Goal: Task Accomplishment & Management: Complete application form

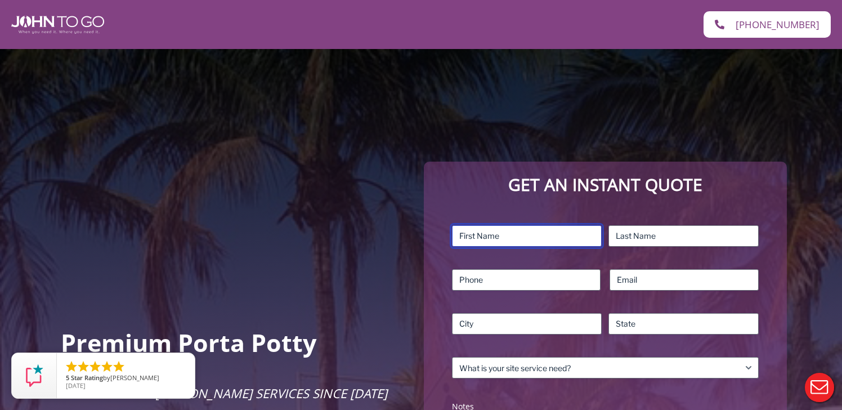
click at [471, 235] on input "First" at bounding box center [527, 235] width 150 height 21
type input "Jessica"
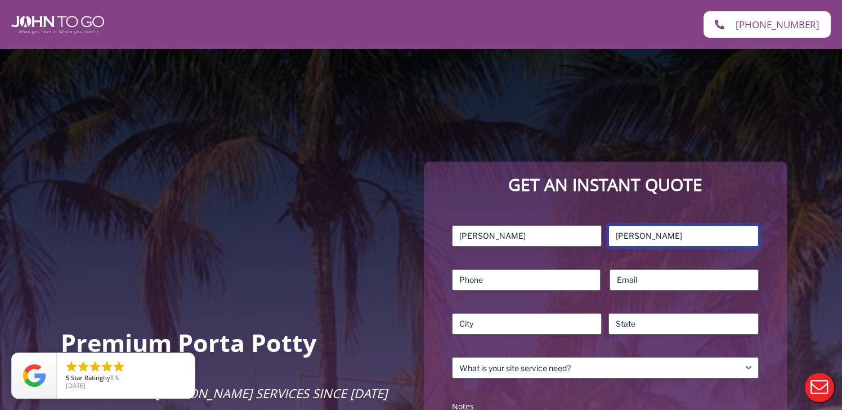
type input "Chalifoux"
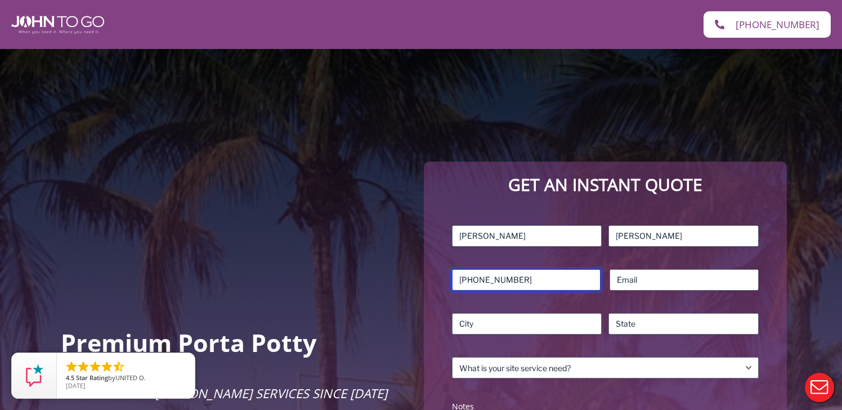
type input "917-669-4894"
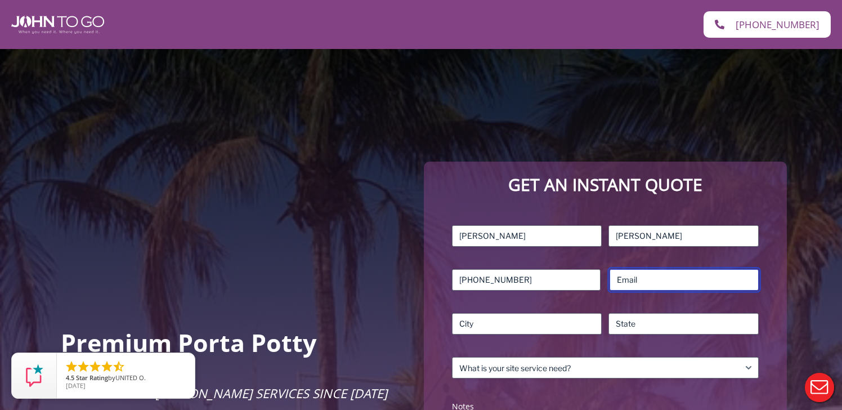
click at [642, 285] on input "Email (Required)" at bounding box center [684, 279] width 149 height 21
type input "jessica.chalifoux@gmail.com"
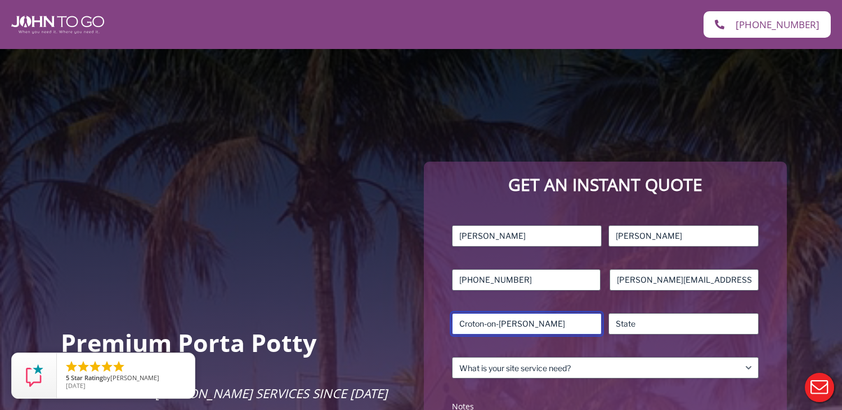
type input "Croton-on-Hudson"
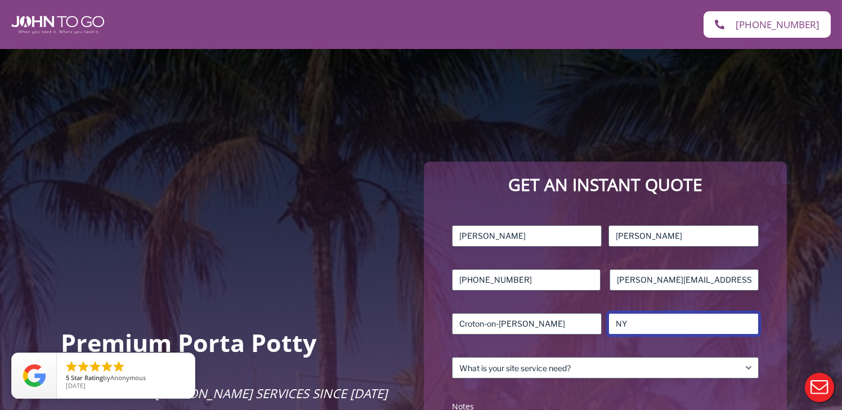
type input "NY"
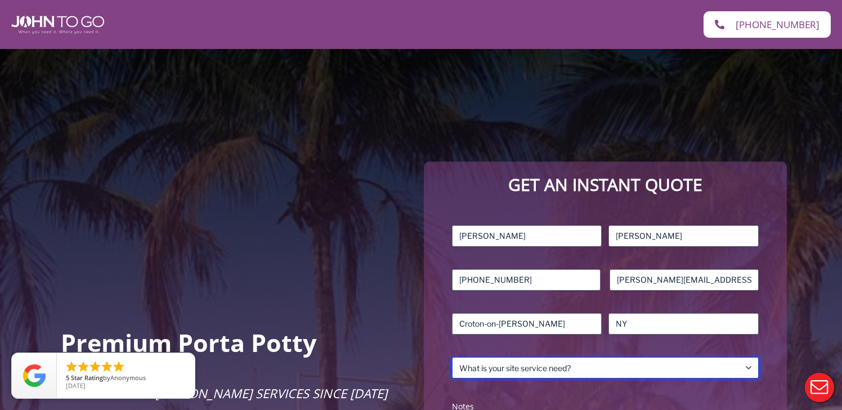
click at [604, 369] on select "What is your site service need? Consumer Construction – Commercial Construction…" at bounding box center [605, 367] width 307 height 21
select select "Consumer"
click at [452, 357] on select "What is your site service need? Consumer Construction – Commercial Construction…" at bounding box center [605, 367] width 307 height 21
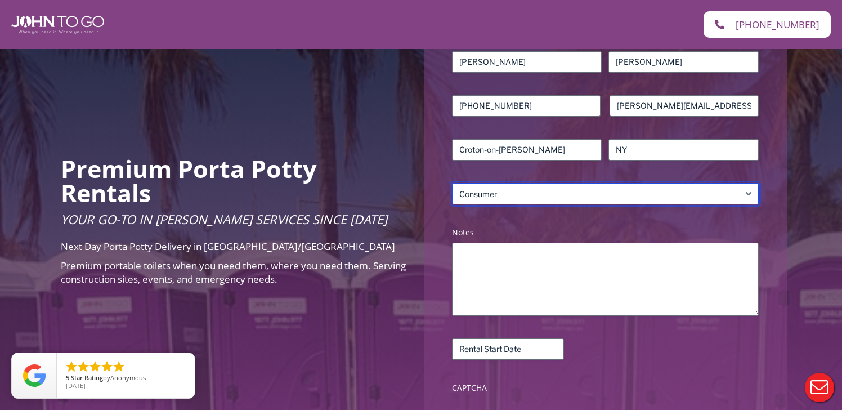
scroll to position [186, 0]
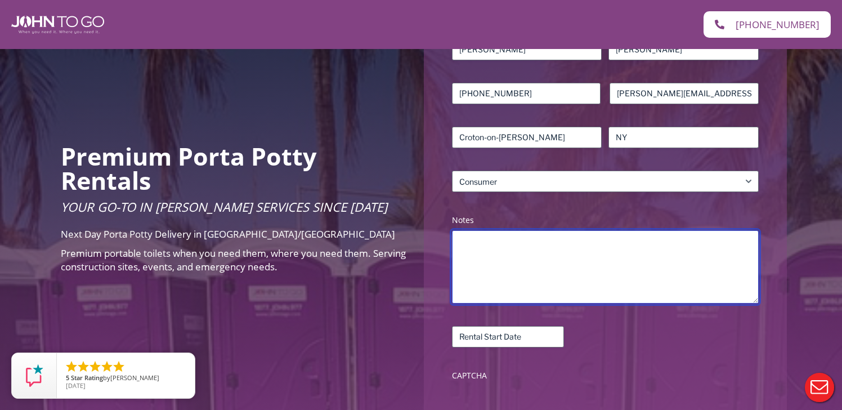
click at [520, 266] on textarea "Notes (Required)" at bounding box center [605, 266] width 307 height 73
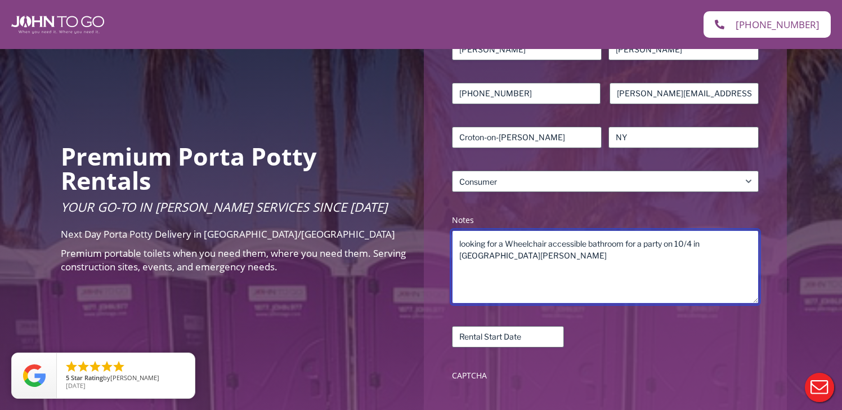
type textarea "looking for a Wheelchair accessible bathroom for a party on 10/4 in Croton-on-H…"
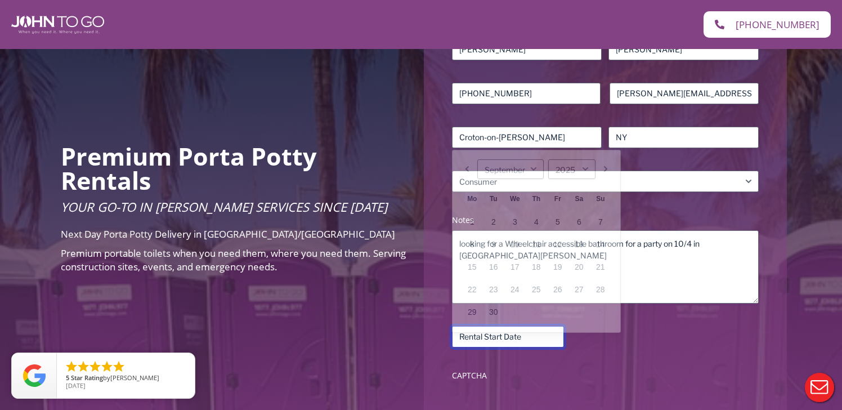
click at [510, 336] on input "Rental Start Date (Required)" at bounding box center [508, 336] width 112 height 21
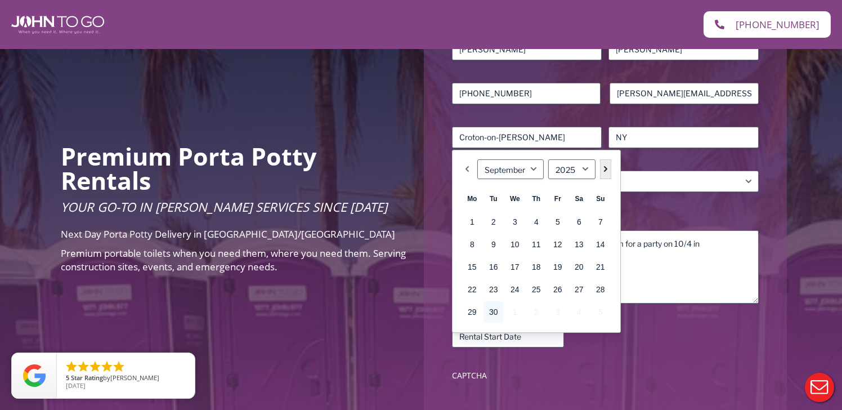
click at [608, 161] on link "Next" at bounding box center [605, 169] width 11 height 20
click at [581, 222] on link "4" at bounding box center [579, 221] width 20 height 21
type input "10/04/2025"
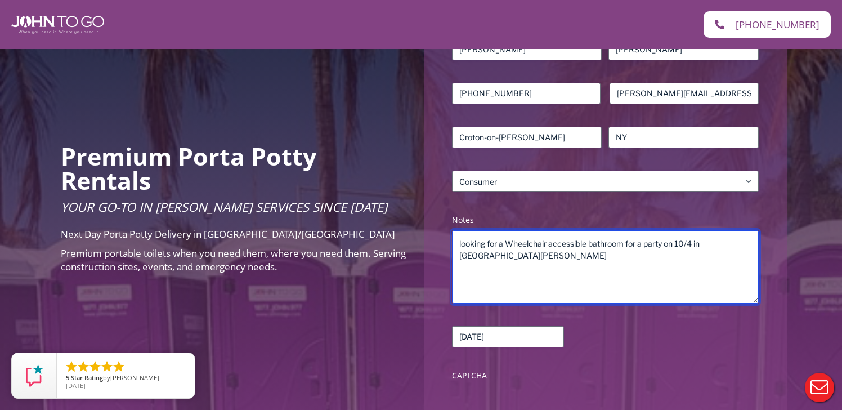
click at [573, 254] on textarea "looking for a Wheelchair accessible bathroom for a party on 10/4 in Croton-on-H…" at bounding box center [605, 266] width 307 height 73
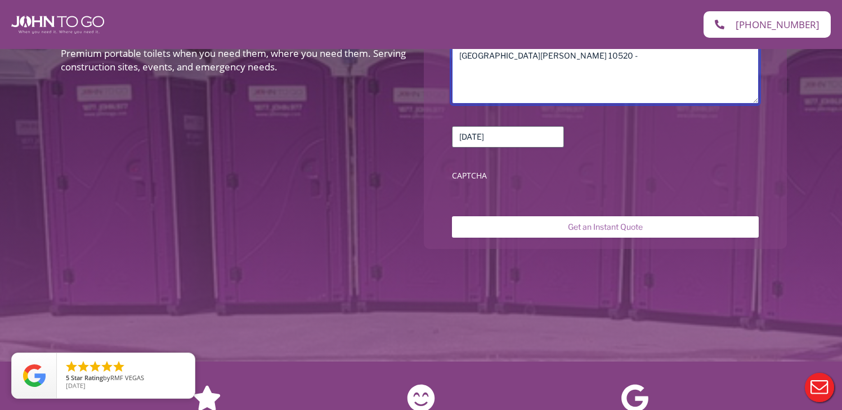
scroll to position [423, 0]
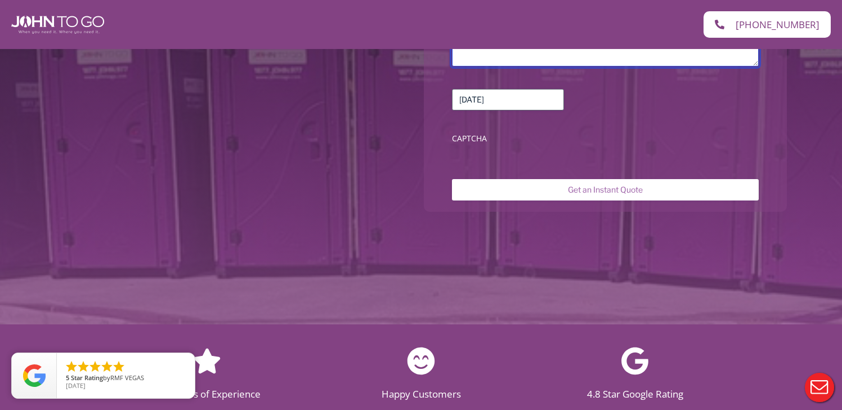
type textarea "looking for a Wheelchair accessible bathroom for a party on 10/4 in Croton-on-H…"
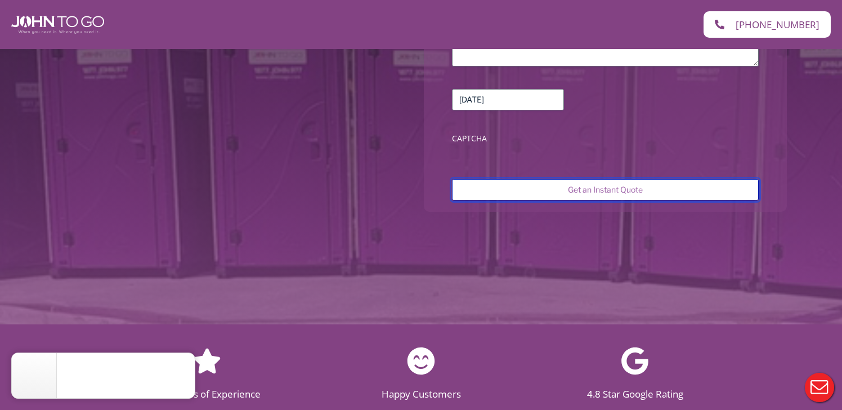
click at [541, 190] on input "Get an Instant Quote" at bounding box center [605, 189] width 307 height 21
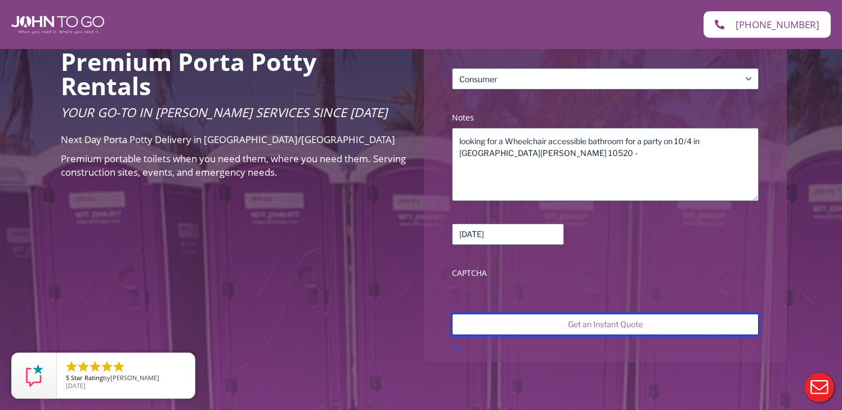
scroll to position [300, 0]
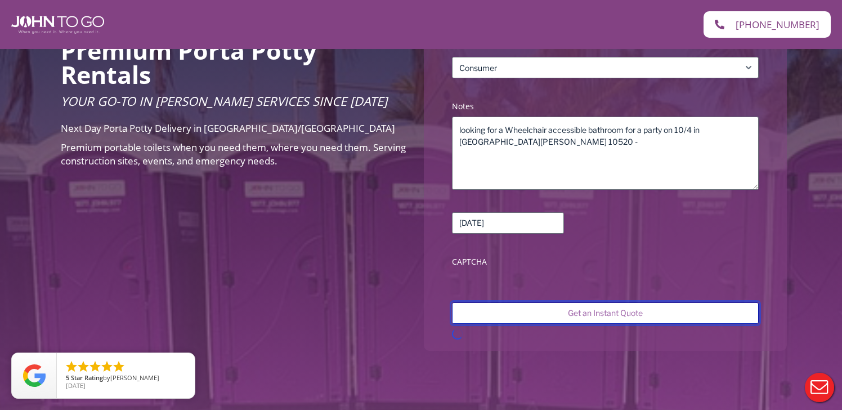
click at [581, 310] on input "Get an Instant Quote" at bounding box center [605, 312] width 307 height 21
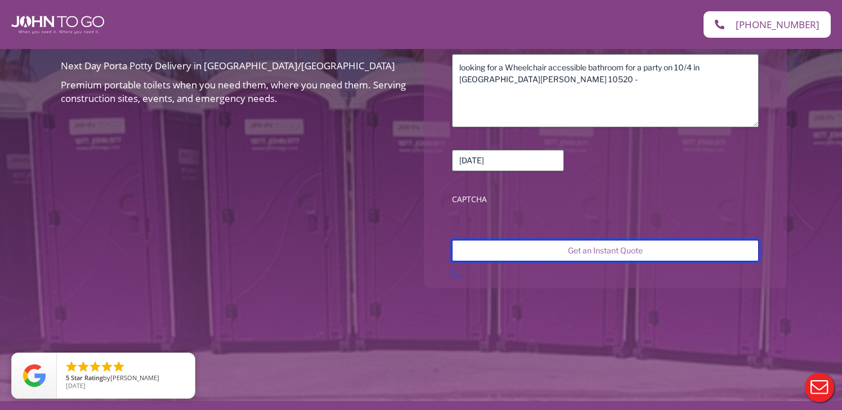
scroll to position [328, 0]
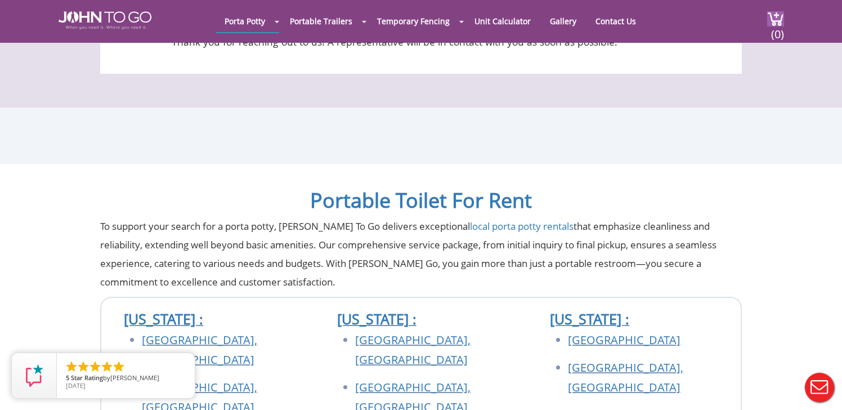
scroll to position [122, 0]
